Goal: Task Accomplishment & Management: Use online tool/utility

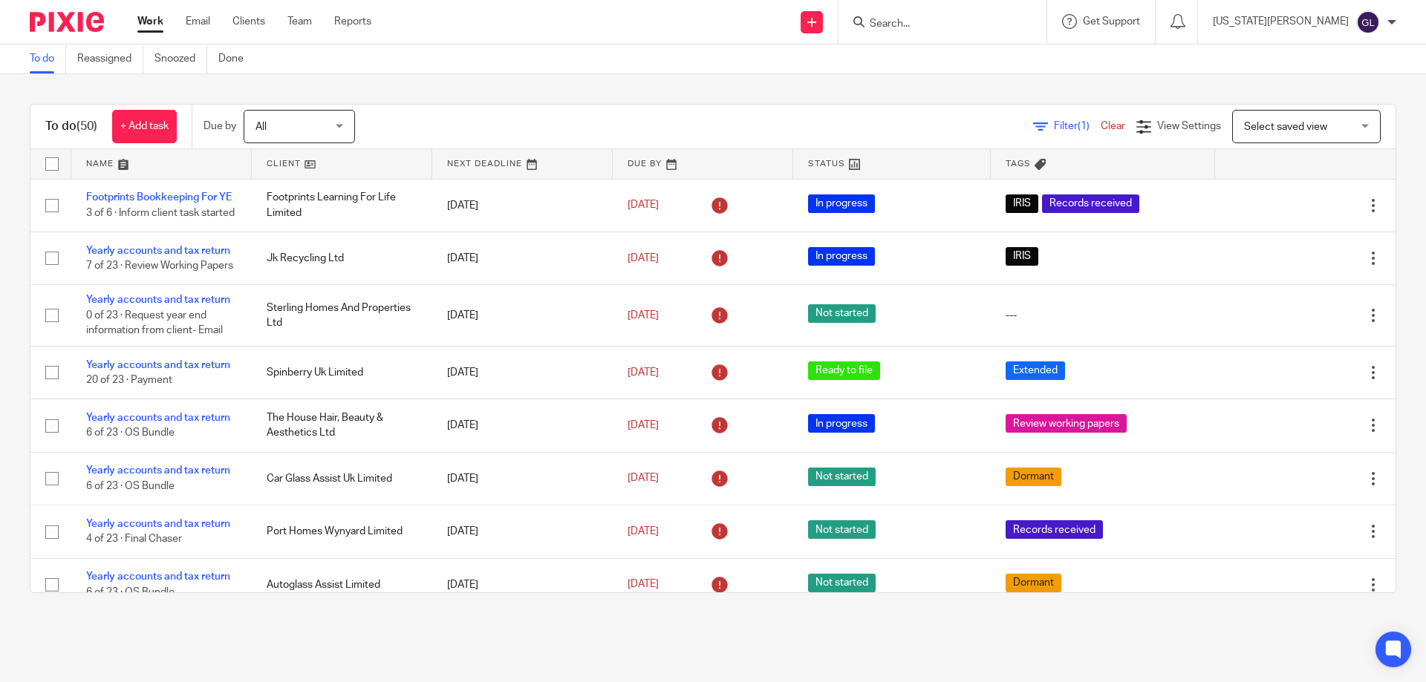
scroll to position [2005, 0]
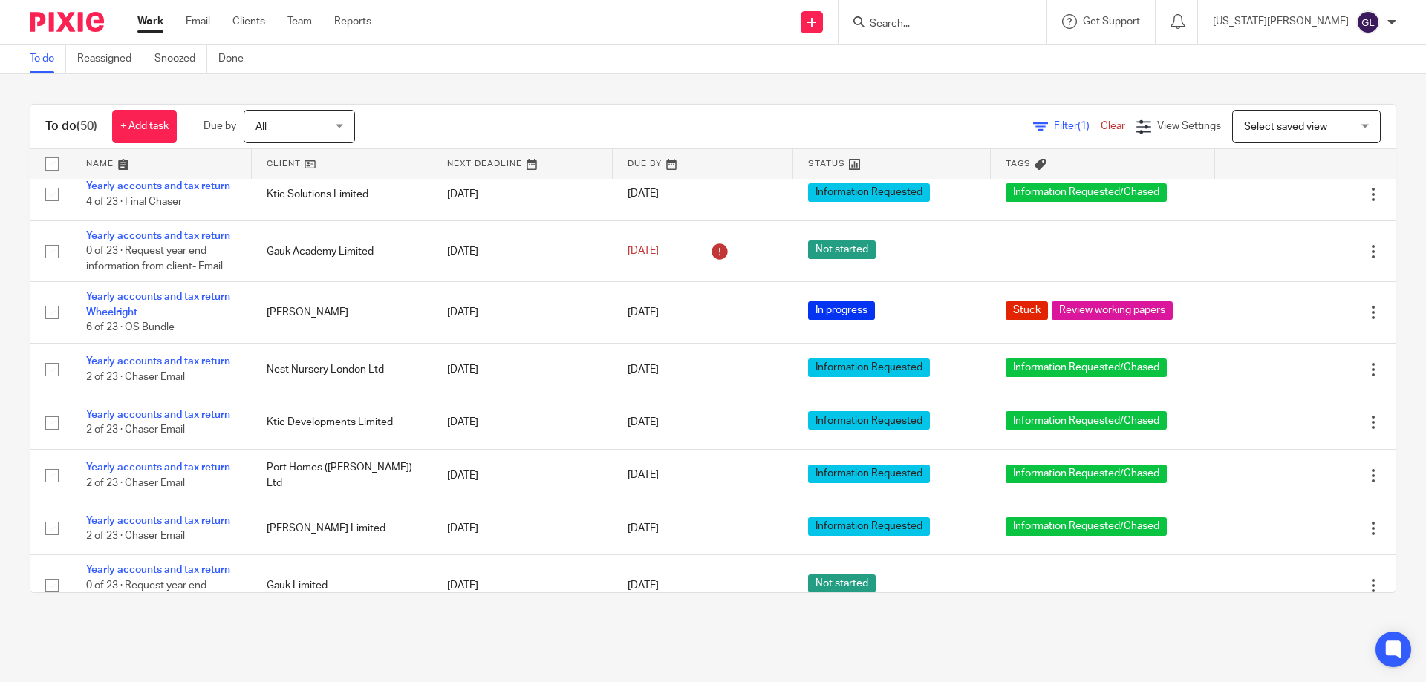
click at [975, 15] on form at bounding box center [947, 22] width 158 height 19
click at [976, 14] on form at bounding box center [947, 22] width 158 height 19
click at [968, 22] on input "Search" at bounding box center [935, 24] width 134 height 13
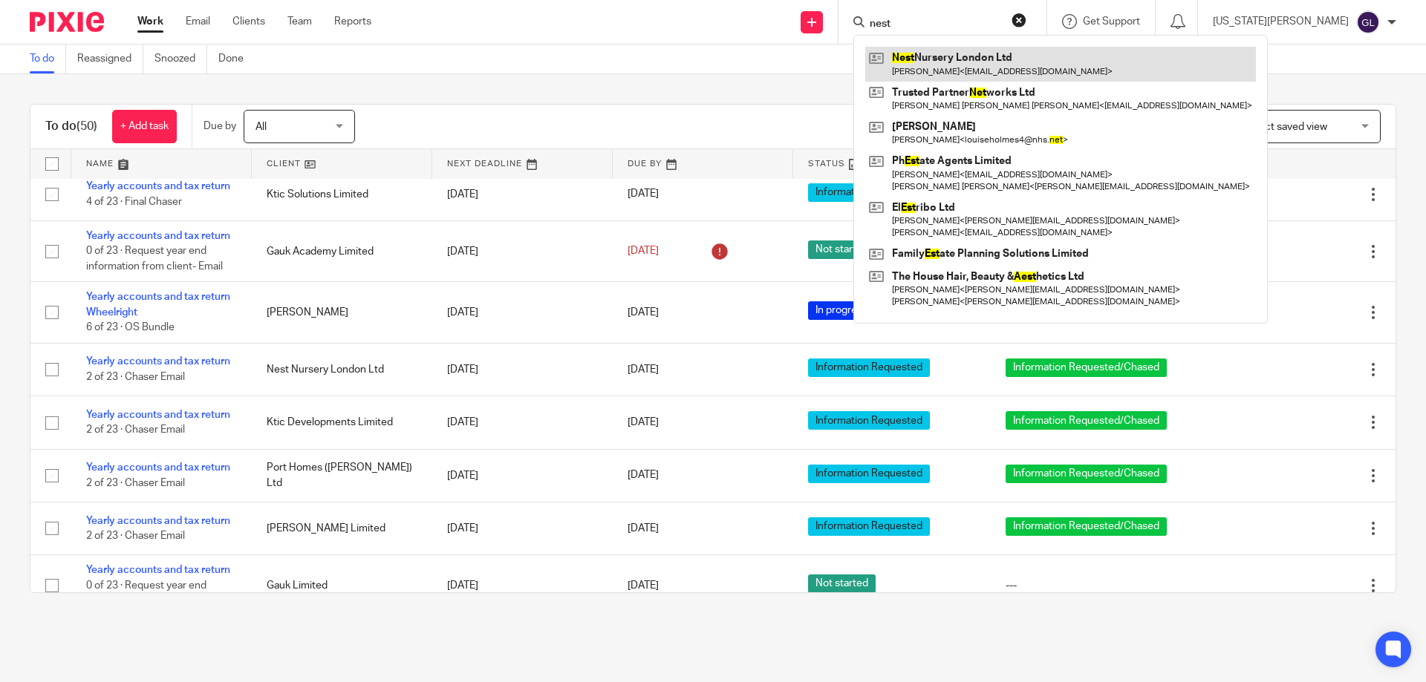
type input "nest"
click at [1015, 57] on link at bounding box center [1060, 64] width 391 height 34
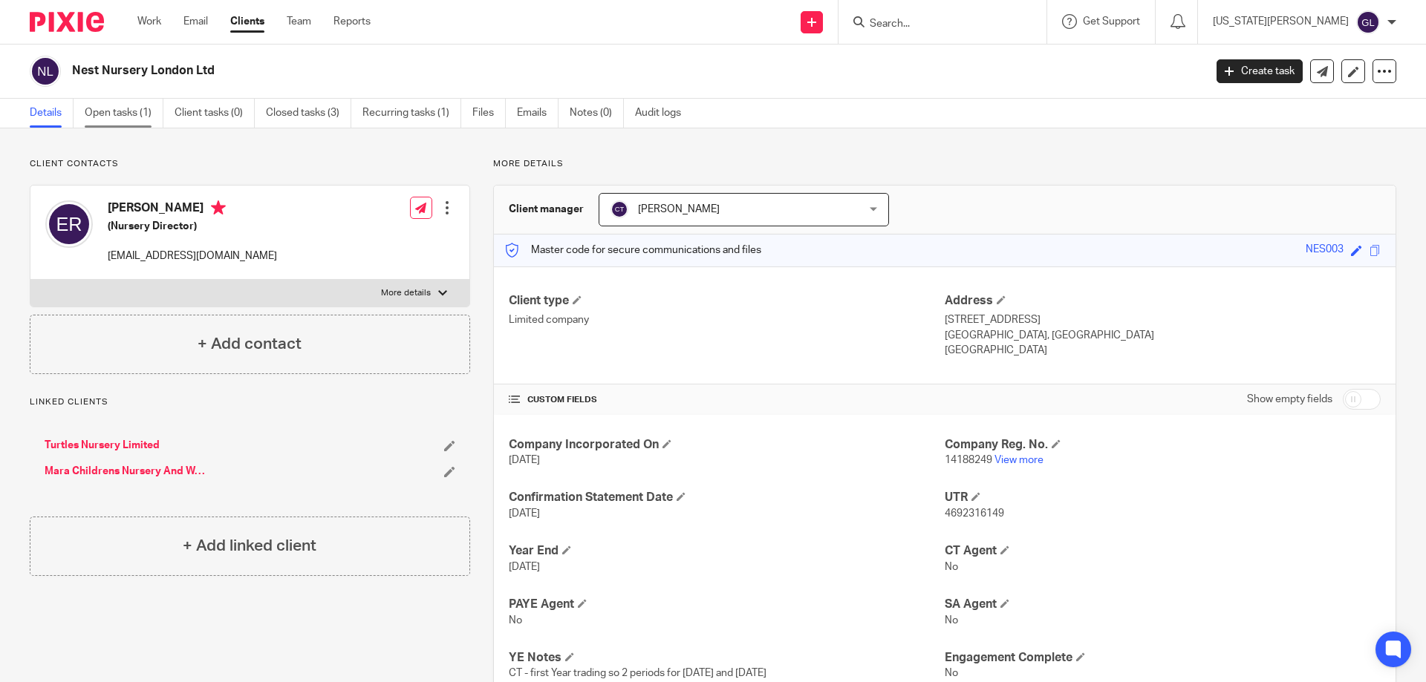
click at [114, 112] on link "Open tasks (1)" at bounding box center [124, 113] width 79 height 29
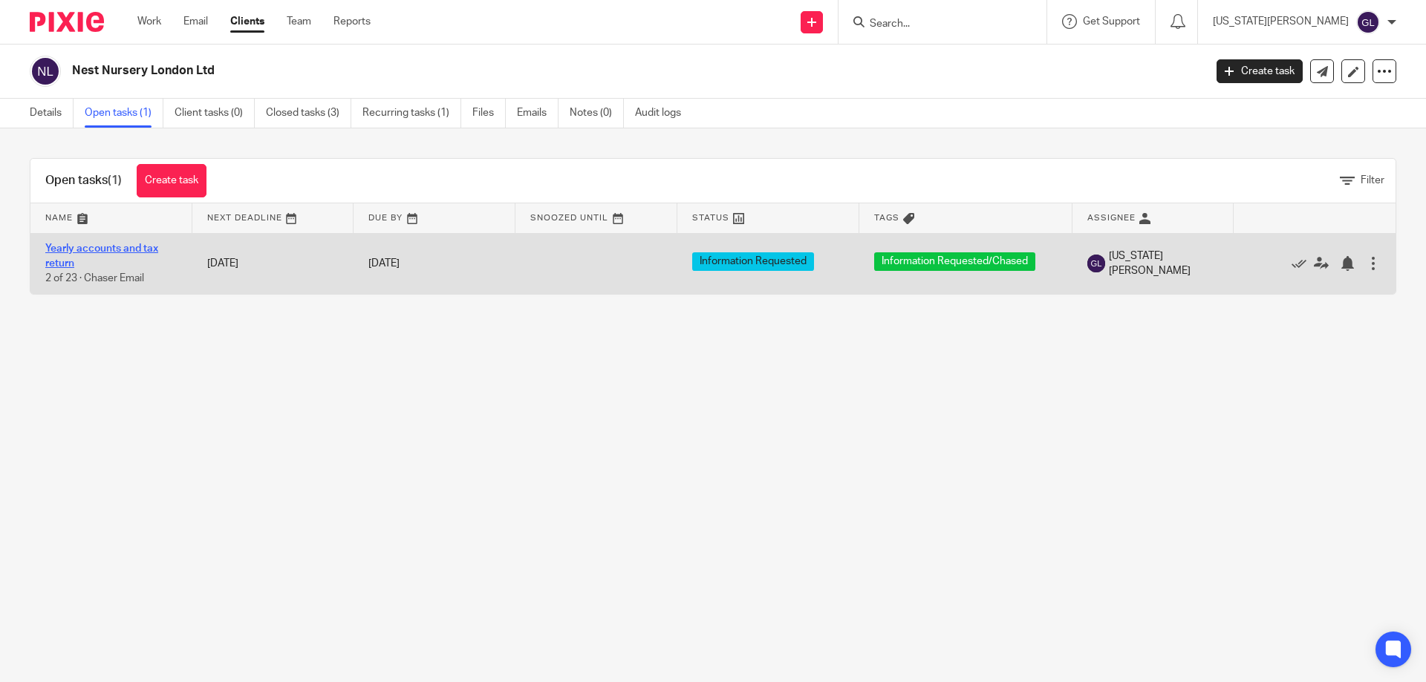
click at [105, 247] on link "Yearly accounts and tax return" at bounding box center [101, 256] width 113 height 25
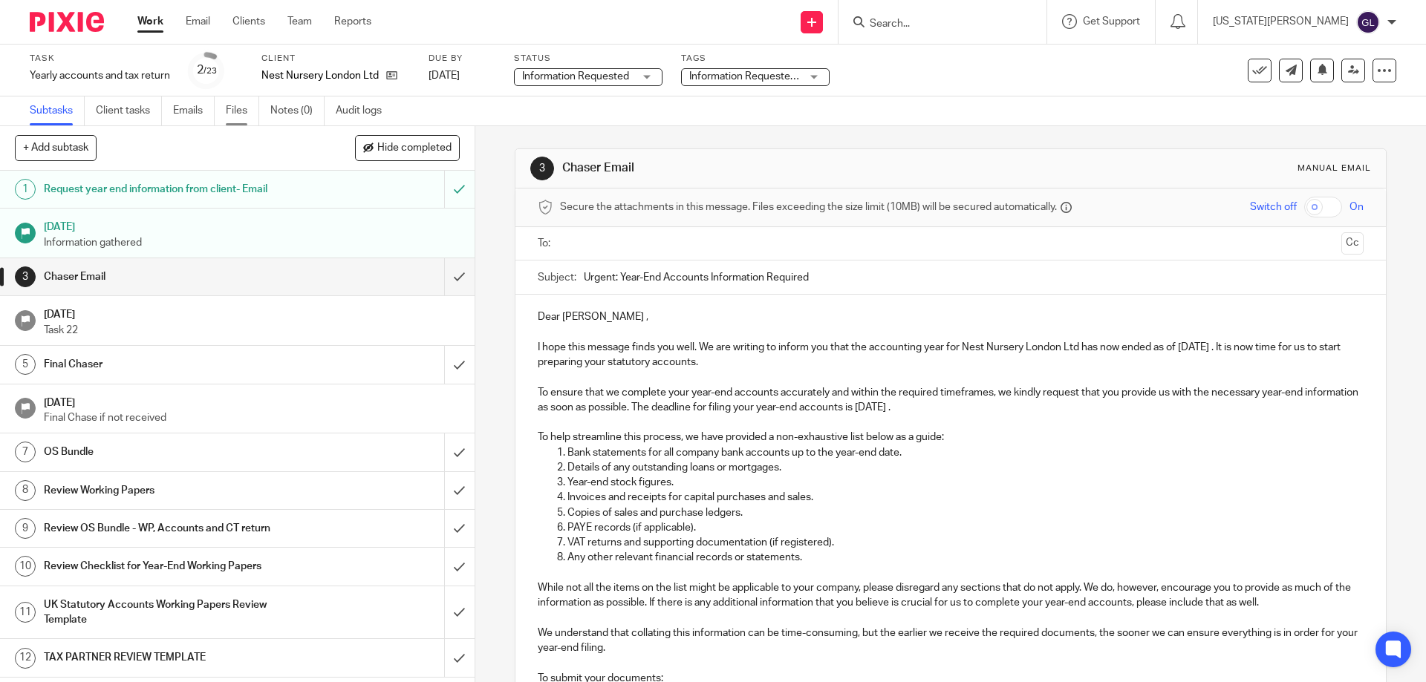
click at [233, 105] on link "Files" at bounding box center [242, 111] width 33 height 29
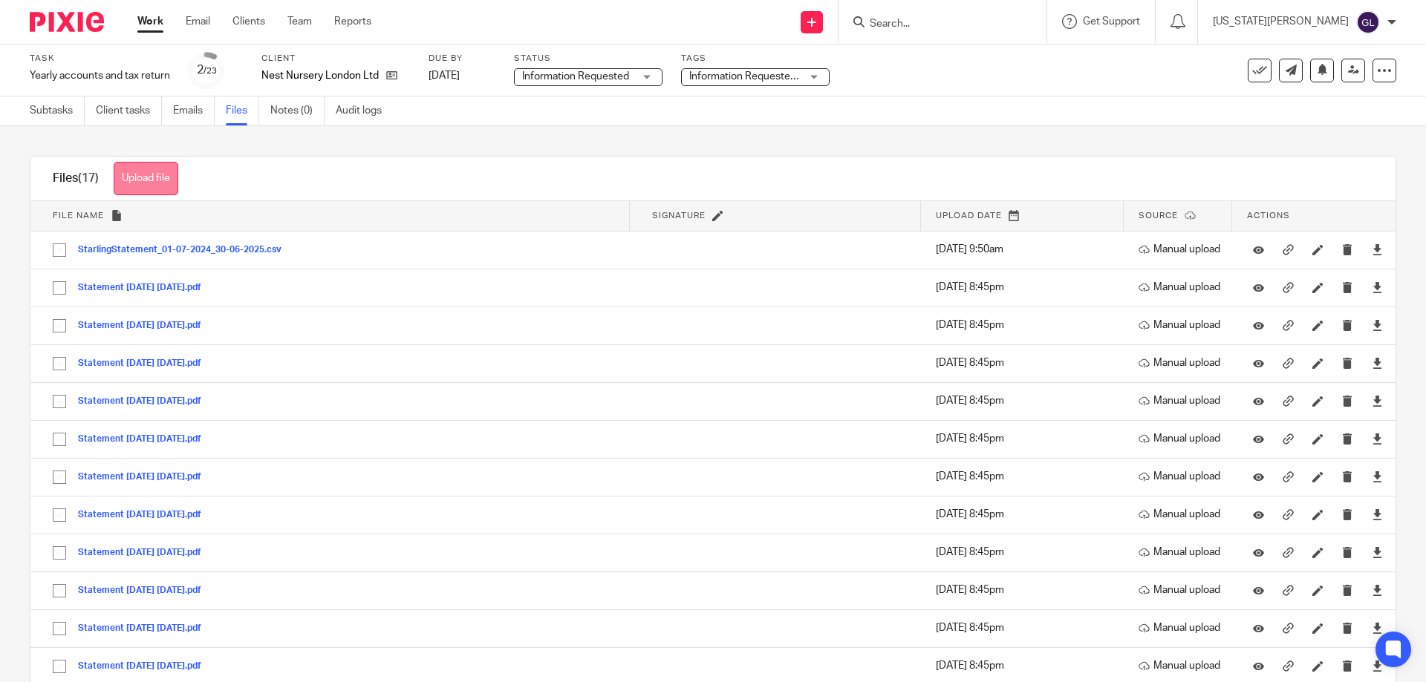
click at [133, 169] on button "Upload file" at bounding box center [146, 178] width 65 height 33
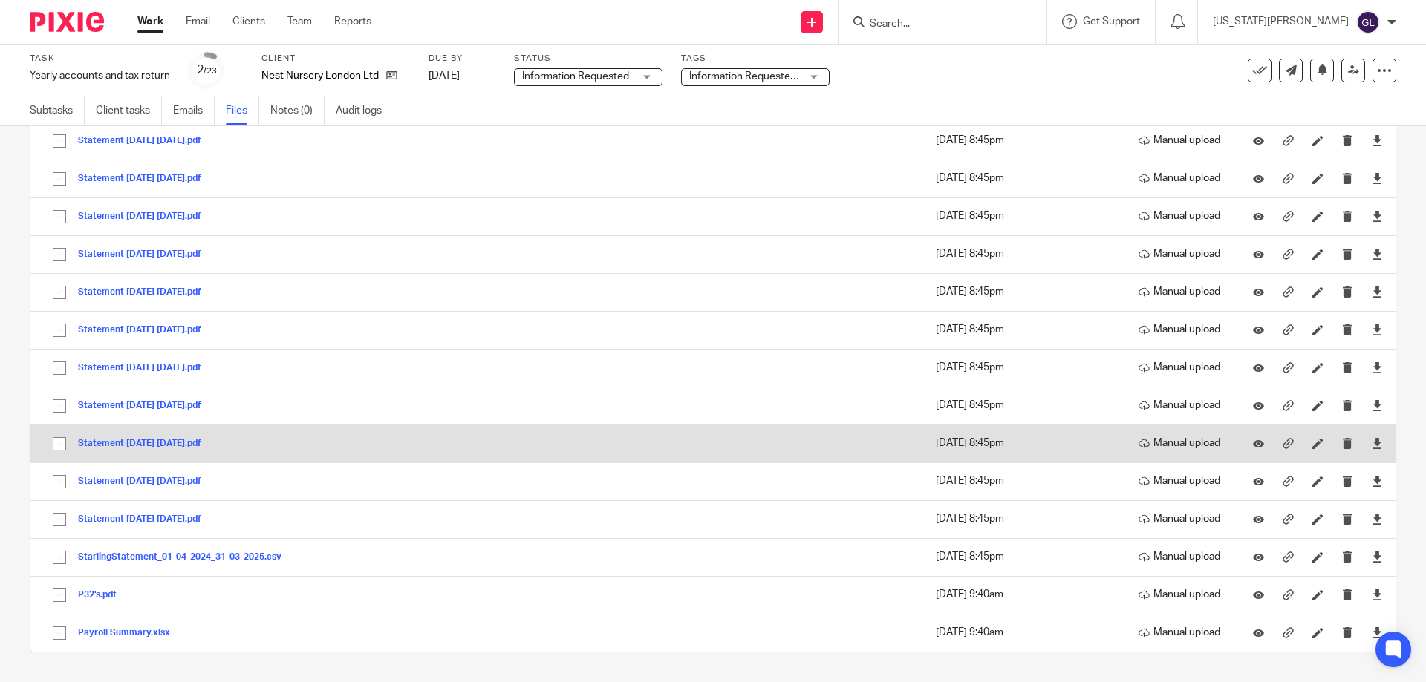
click at [212, 442] on button "Statement [DATE] [DATE].pdf" at bounding box center [145, 444] width 134 height 10
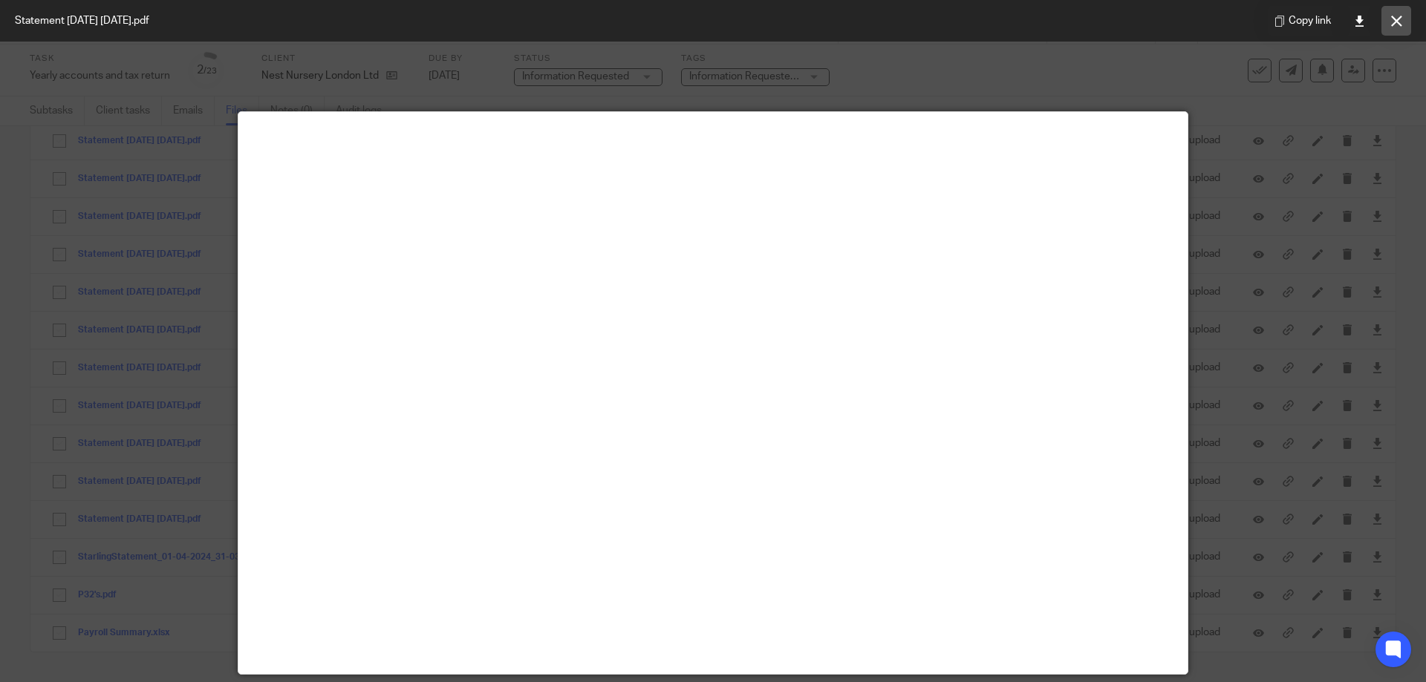
click at [1414, 16] on div "Copy link" at bounding box center [1339, 21] width 173 height 42
click at [1393, 16] on icon at bounding box center [1396, 21] width 11 height 11
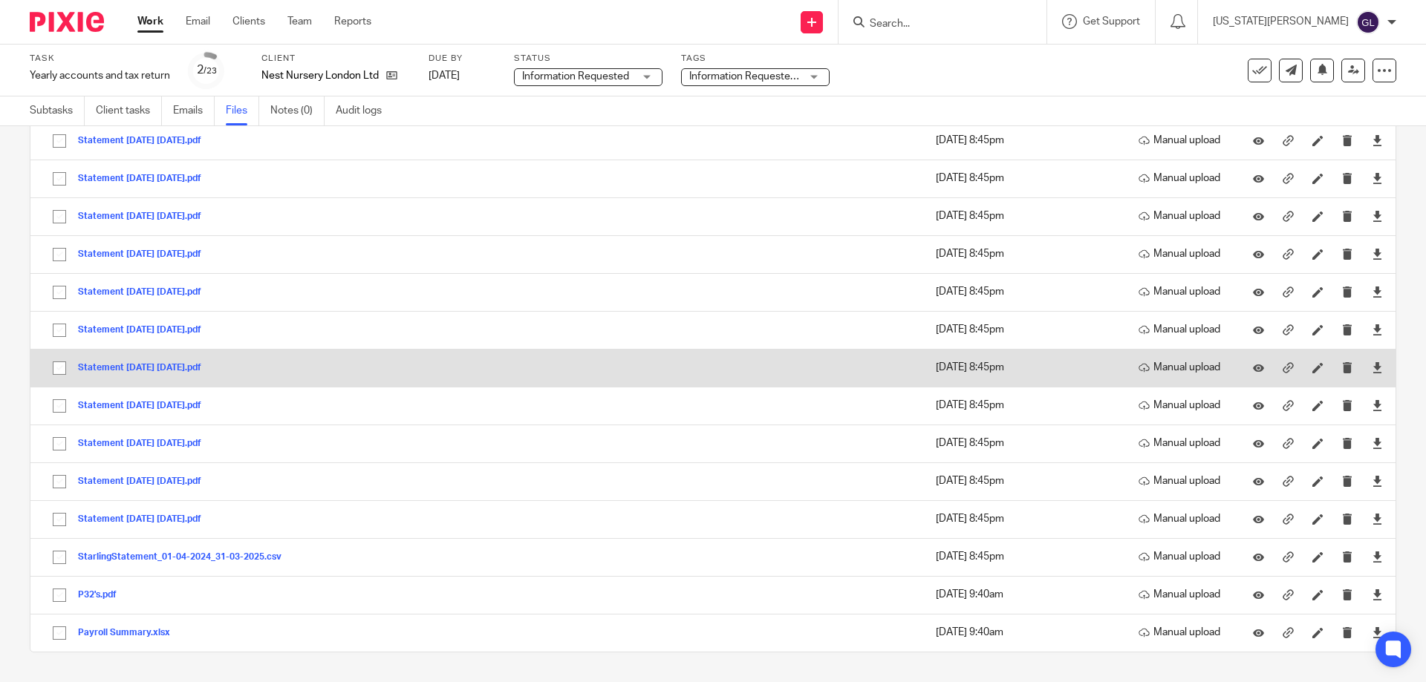
click at [171, 365] on button "Statement [DATE] [DATE].pdf" at bounding box center [145, 368] width 134 height 10
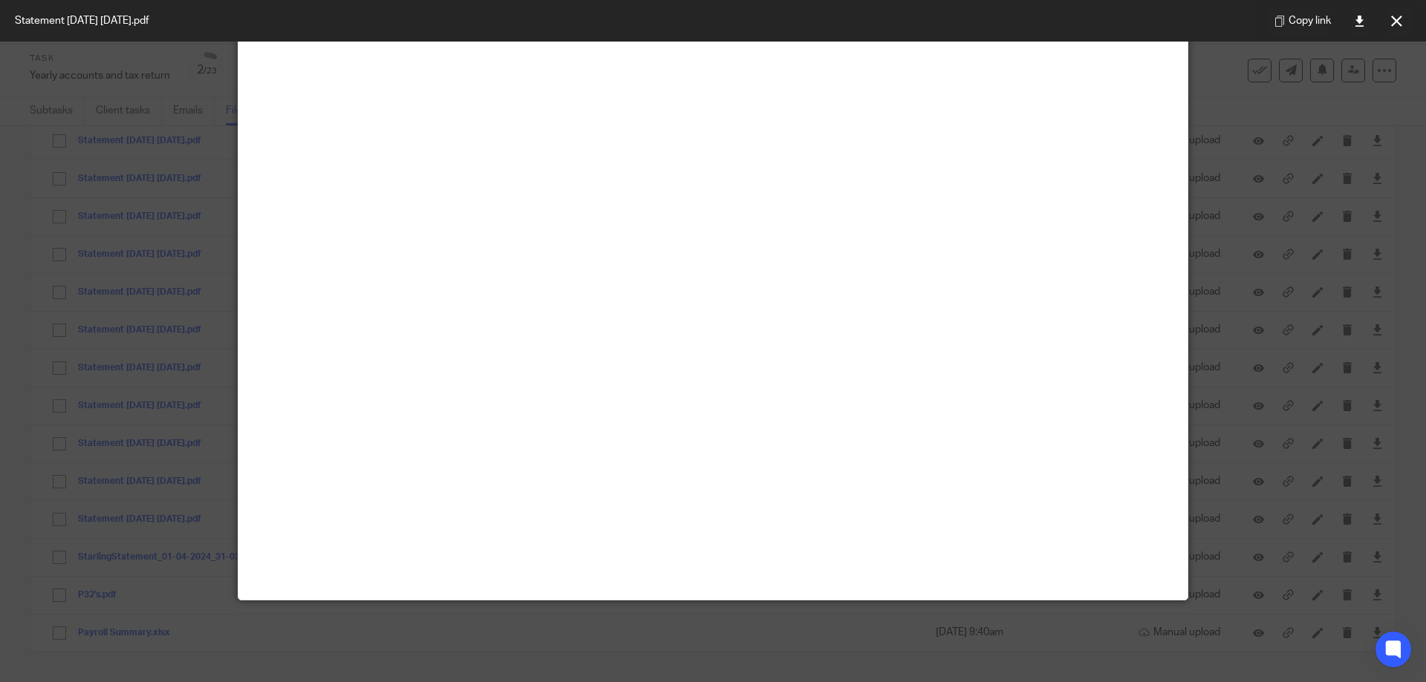
scroll to position [0, 0]
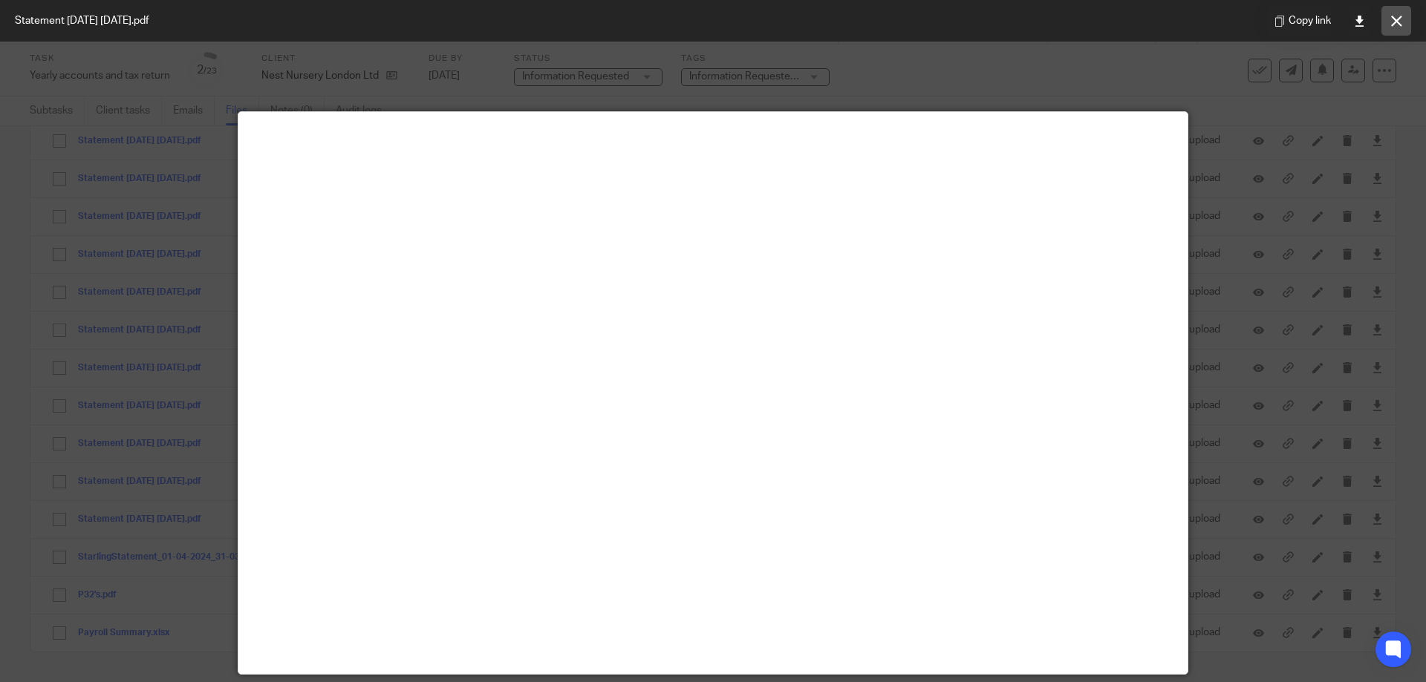
click at [1396, 20] on icon at bounding box center [1396, 21] width 11 height 11
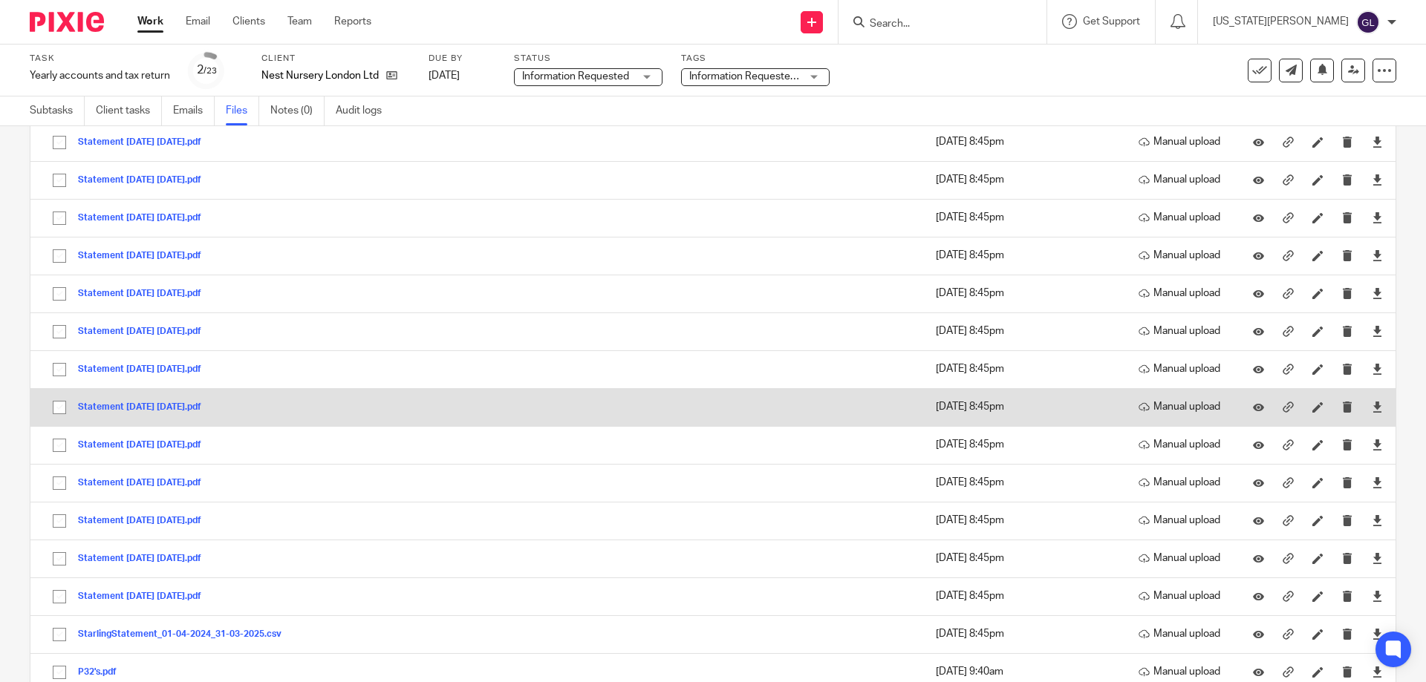
scroll to position [374, 0]
